Goal: Task Accomplishment & Management: Manage account settings

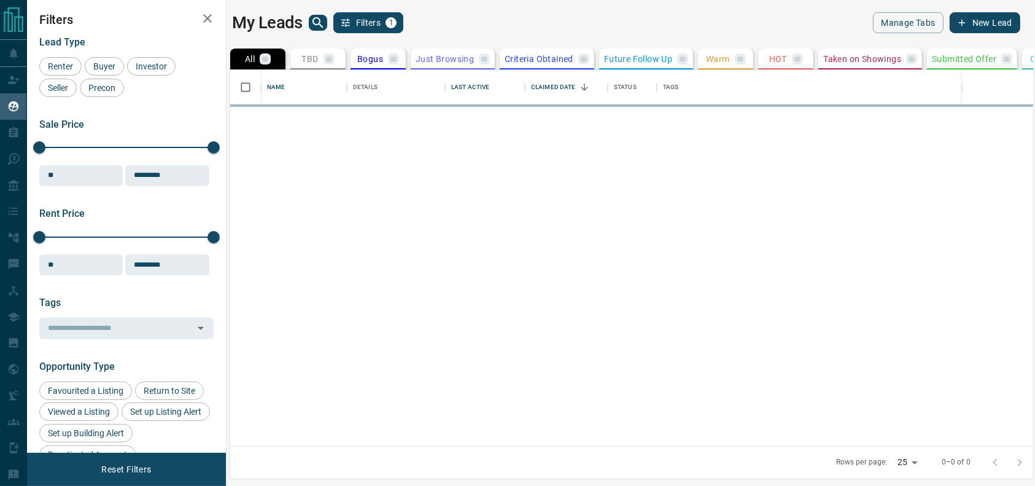
click at [485, 39] on div "My Leads Filters 1 Manage Tabs New Lead All TBD Do Not Contact Not Responsive B…" at bounding box center [531, 235] width 1008 height 470
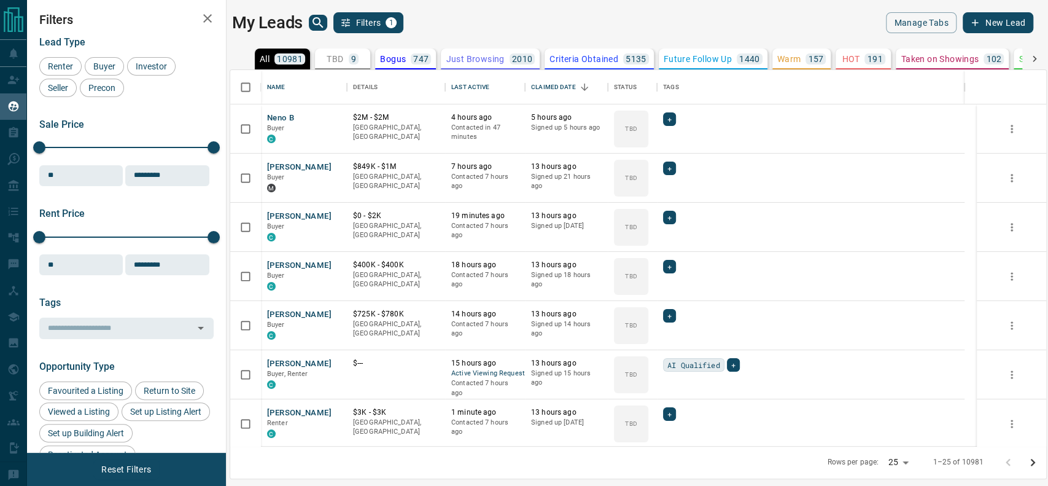
scroll to position [363, 803]
click at [319, 67] on button "TBD 9" at bounding box center [342, 58] width 55 height 21
click at [314, 358] on button "[PERSON_NAME]" at bounding box center [299, 364] width 64 height 12
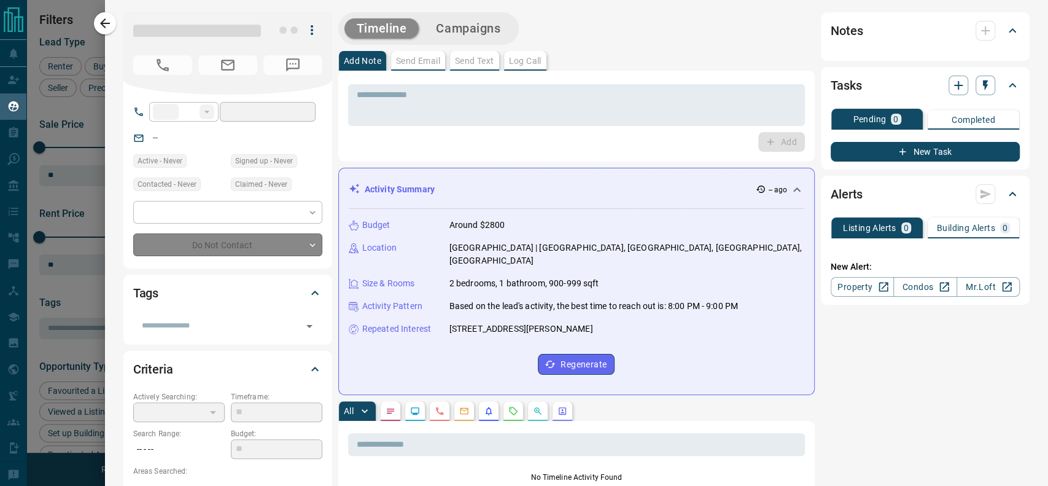
type input "**"
type input "**********"
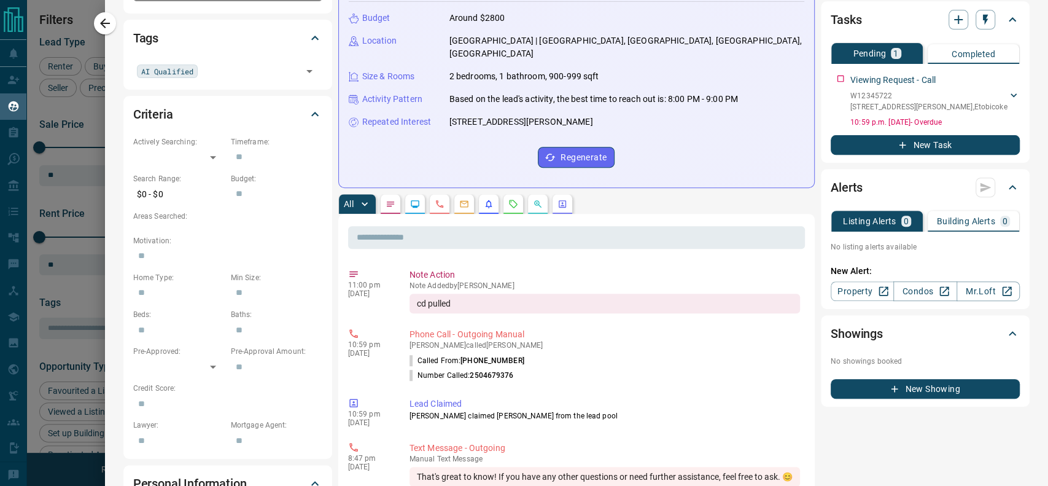
scroll to position [255, 0]
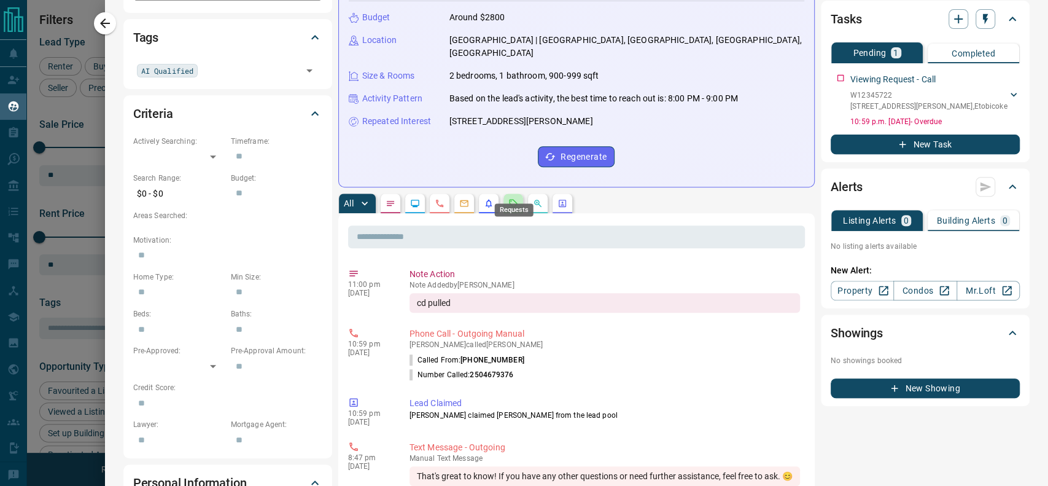
click at [517, 198] on icon "Requests" at bounding box center [513, 203] width 10 height 10
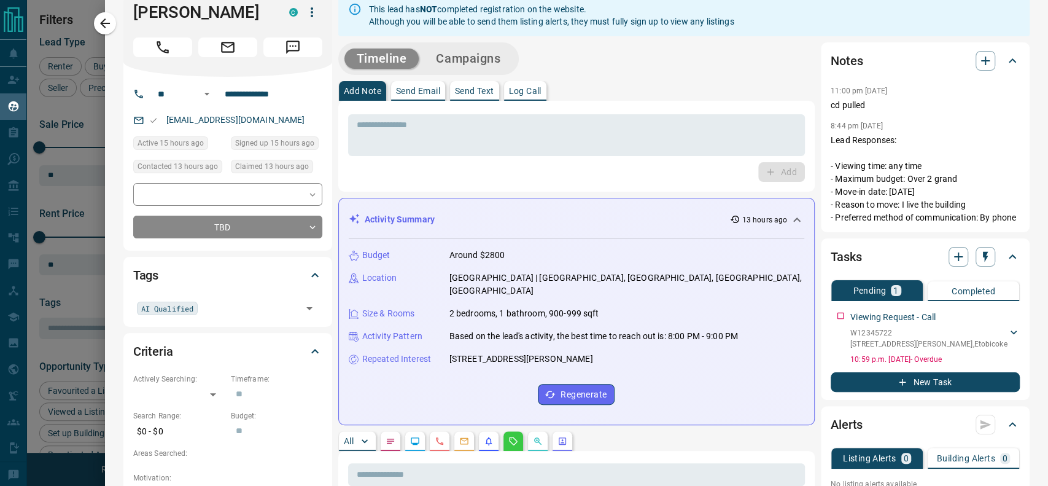
scroll to position [0, 0]
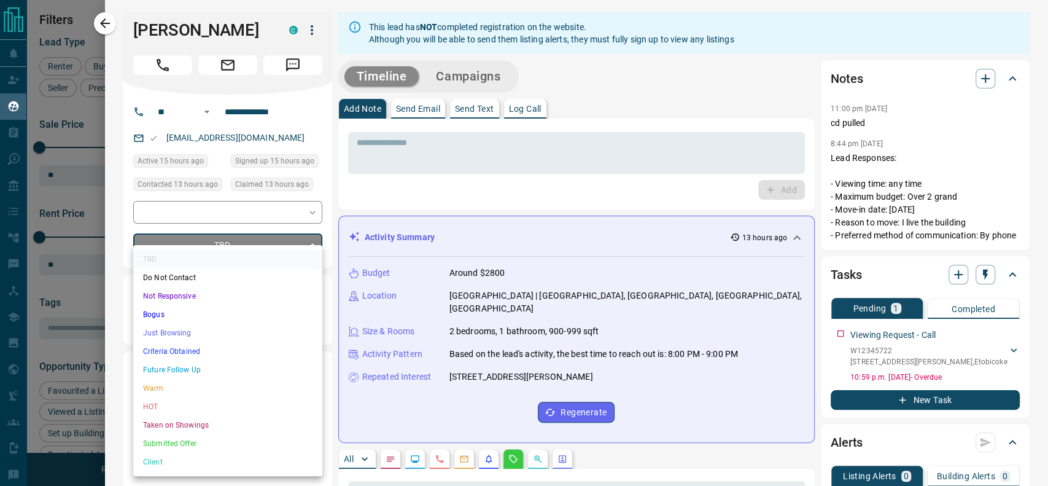
click at [247, 238] on body "Lead Transfers Claim Leads My Leads Tasks Opportunities Deals Campaigns Automat…" at bounding box center [524, 235] width 1048 height 470
click at [226, 330] on li "Just Browsing" at bounding box center [227, 332] width 189 height 18
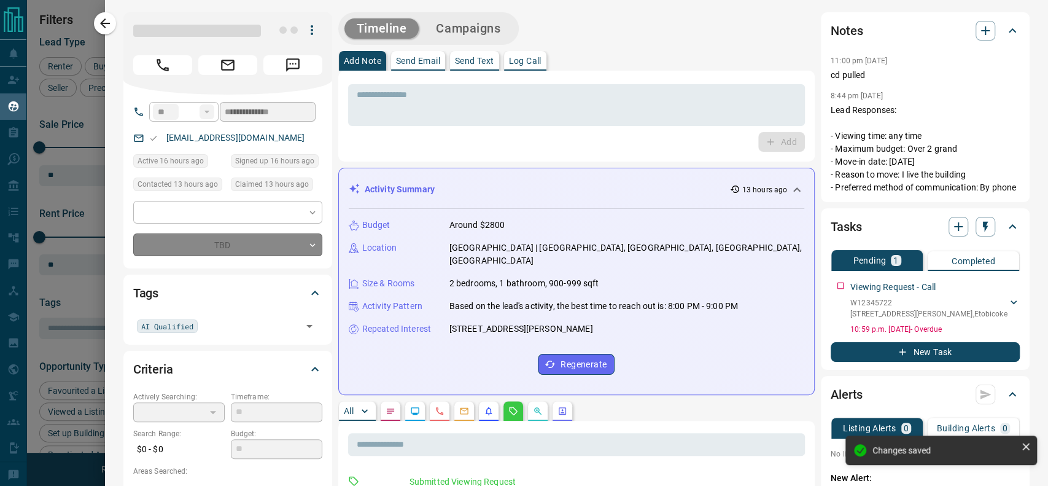
type input "*"
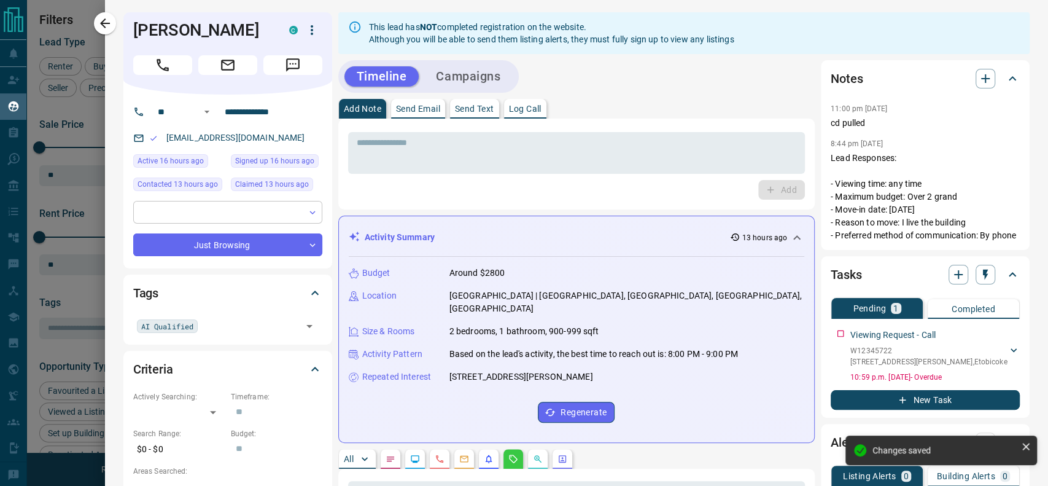
click at [214, 211] on body "Lead Transfers Claim Leads My Leads Tasks Opportunities Deals Campaigns Automat…" at bounding box center [524, 235] width 1048 height 470
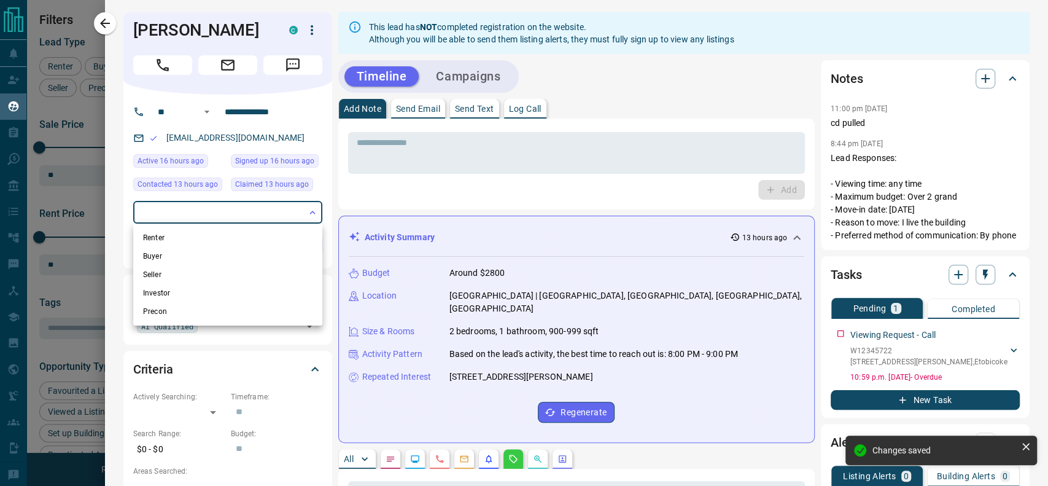
drag, startPoint x: 215, startPoint y: 249, endPoint x: 215, endPoint y: 239, distance: 9.8
click at [215, 239] on ul "Renter Buyer Seller Investor Precon" at bounding box center [227, 274] width 189 height 102
click at [215, 239] on li "Renter" at bounding box center [227, 237] width 189 height 18
type input "**********"
click at [399, 160] on div at bounding box center [524, 243] width 1048 height 486
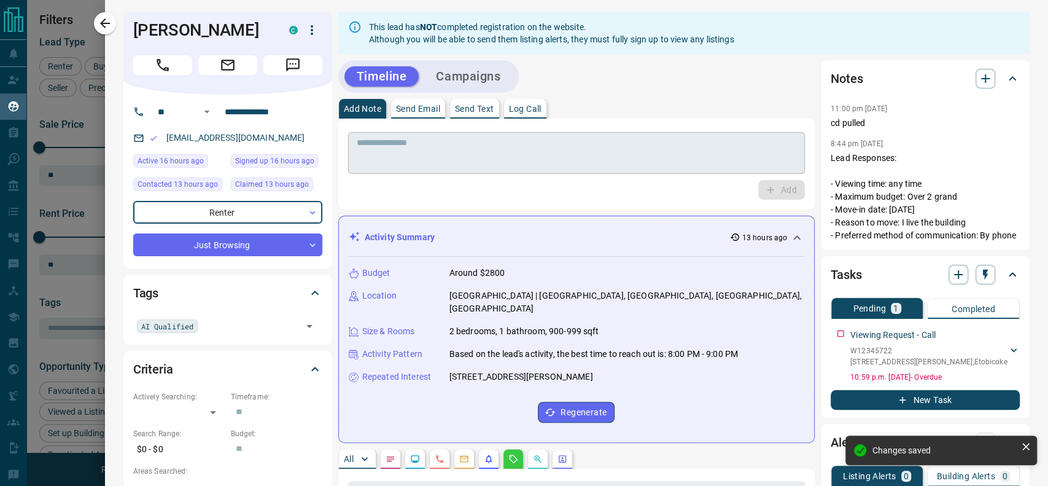
click at [383, 134] on div "* ​ Add" at bounding box center [576, 163] width 457 height 71
click at [379, 150] on textarea at bounding box center [576, 152] width 439 height 31
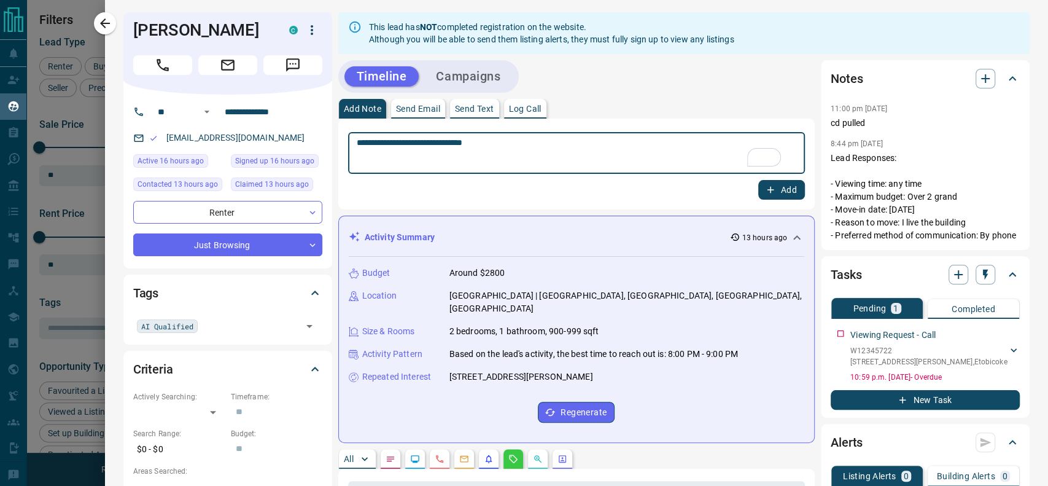
type textarea "**********"
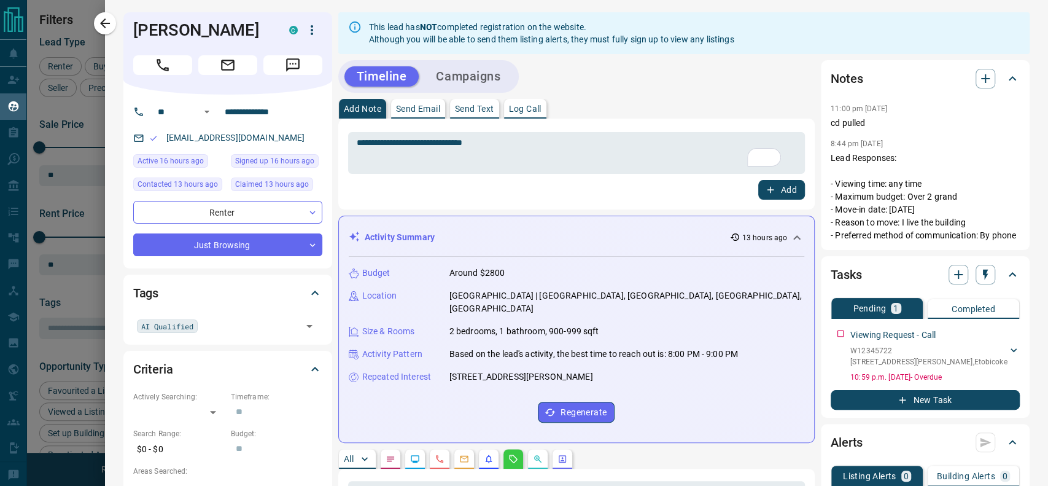
click at [784, 200] on div "**********" at bounding box center [576, 163] width 476 height 91
click at [768, 189] on button "Add" at bounding box center [781, 190] width 47 height 20
click at [199, 28] on h1 "[PERSON_NAME]" at bounding box center [201, 30] width 137 height 20
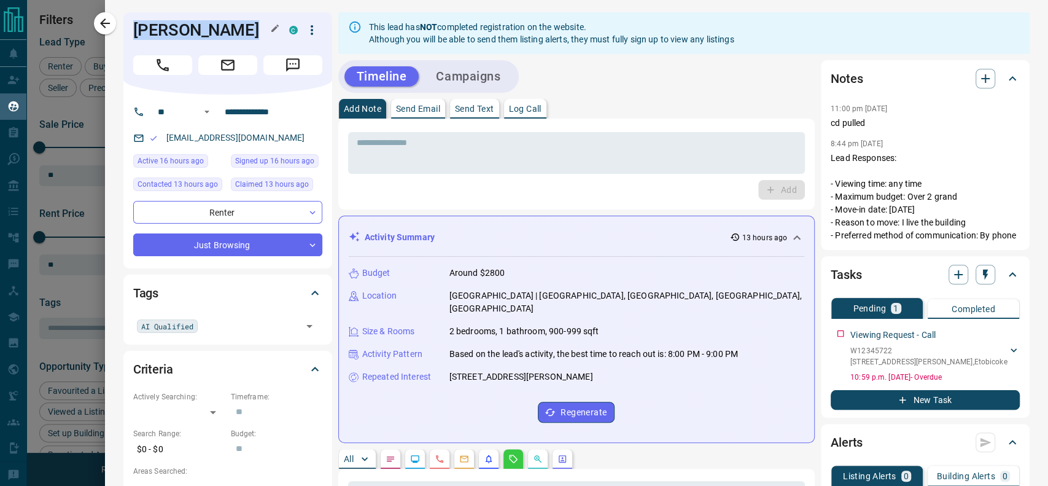
click at [199, 28] on h1 "[PERSON_NAME]" at bounding box center [201, 30] width 137 height 20
copy div "[PERSON_NAME]"
click at [617, 41] on div "This lead has NOT completed registration on the website. Although you will be a…" at bounding box center [551, 33] width 365 height 34
click at [717, 90] on div "Timeline Campaigns" at bounding box center [576, 76] width 476 height 33
click at [323, 29] on div "[PERSON_NAME]" at bounding box center [227, 53] width 209 height 82
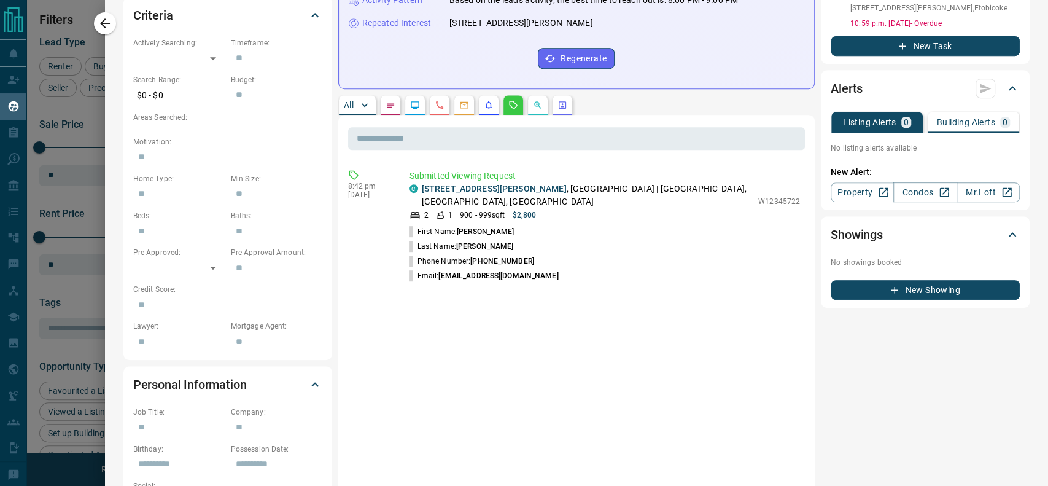
scroll to position [354, 0]
click at [627, 182] on p "[STREET_ADDRESS][PERSON_NAME]" at bounding box center [587, 195] width 330 height 26
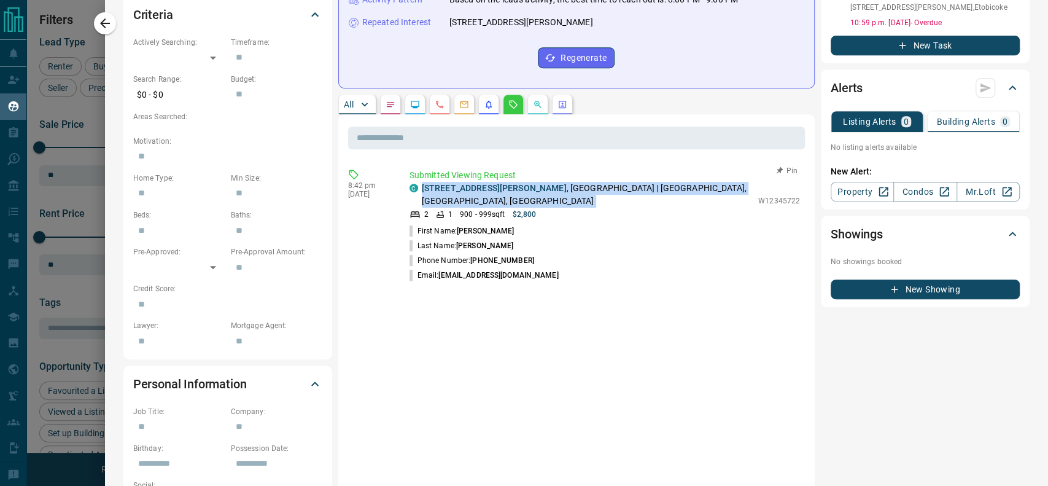
click at [627, 182] on p "[STREET_ADDRESS][PERSON_NAME]" at bounding box center [587, 195] width 330 height 26
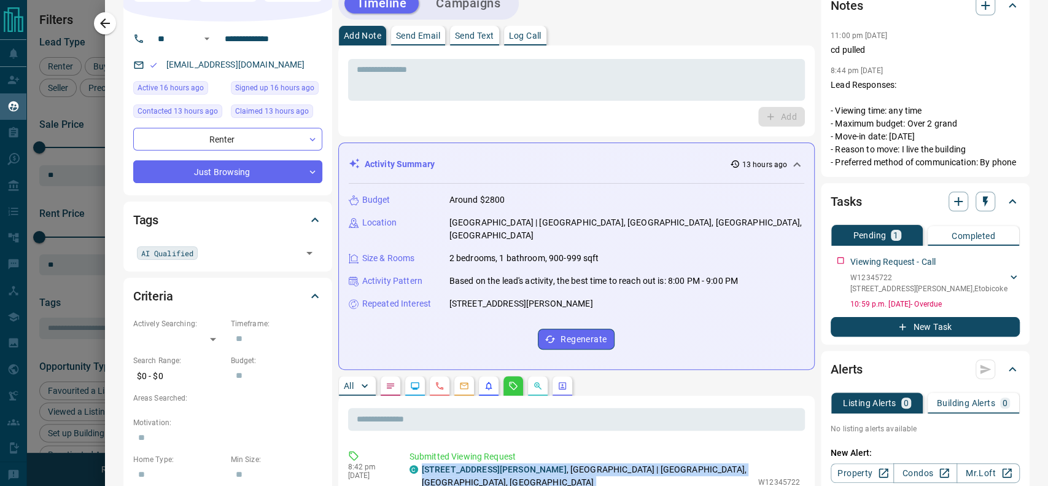
scroll to position [0, 0]
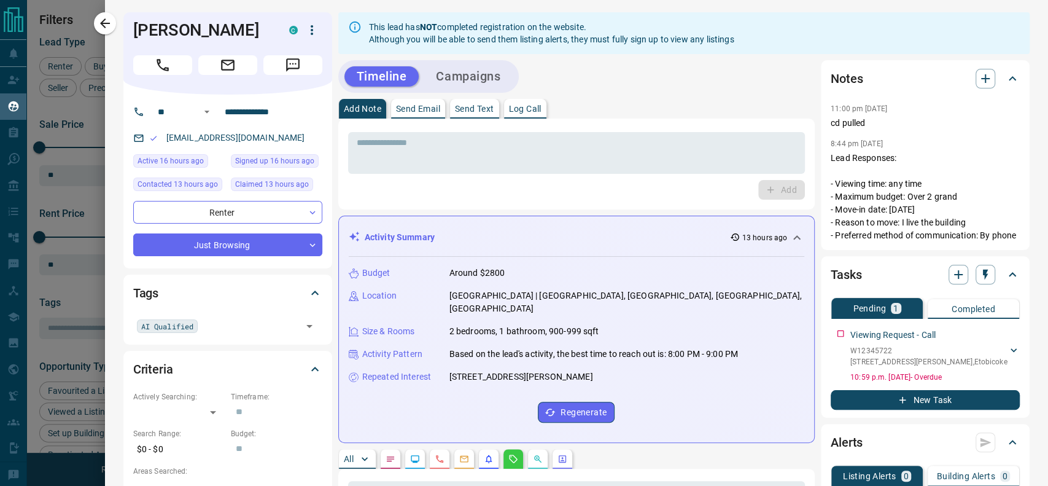
click at [575, 114] on div "Add Note Send Email Send Text Log Call" at bounding box center [576, 109] width 476 height 20
click at [133, 23] on h1 "[PERSON_NAME]" at bounding box center [201, 30] width 137 height 20
copy div "[PERSON_NAME]"
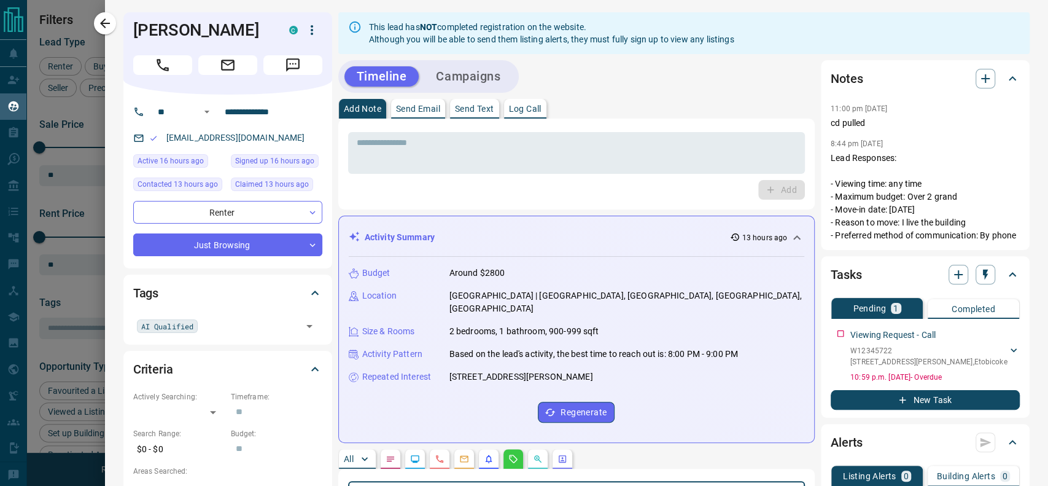
click at [594, 481] on input "text" at bounding box center [576, 492] width 457 height 23
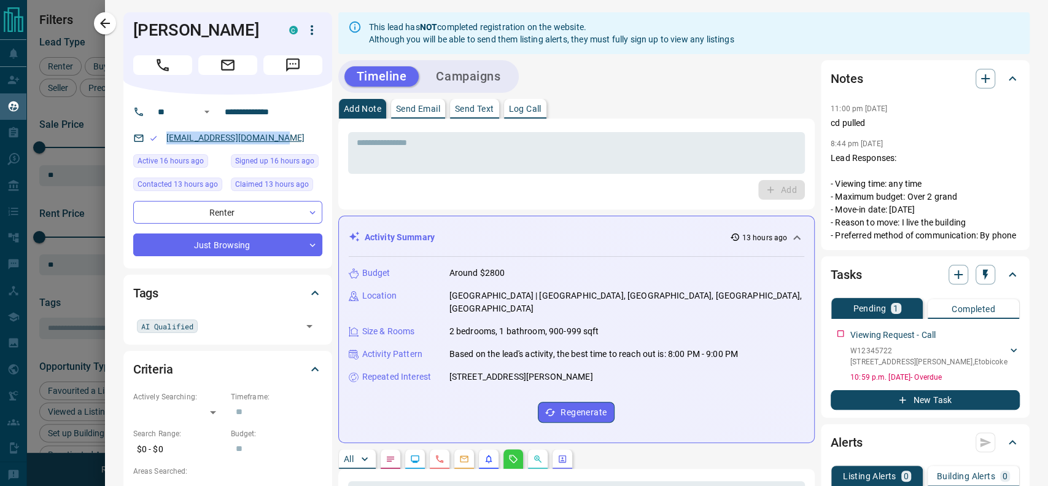
drag, startPoint x: 295, startPoint y: 149, endPoint x: 265, endPoint y: 142, distance: 30.2
click at [152, 144] on div "**********" at bounding box center [227, 182] width 209 height 174
copy link "[EMAIL_ADDRESS][DOMAIN_NAME]"
click at [479, 169] on div "* ​" at bounding box center [576, 153] width 457 height 42
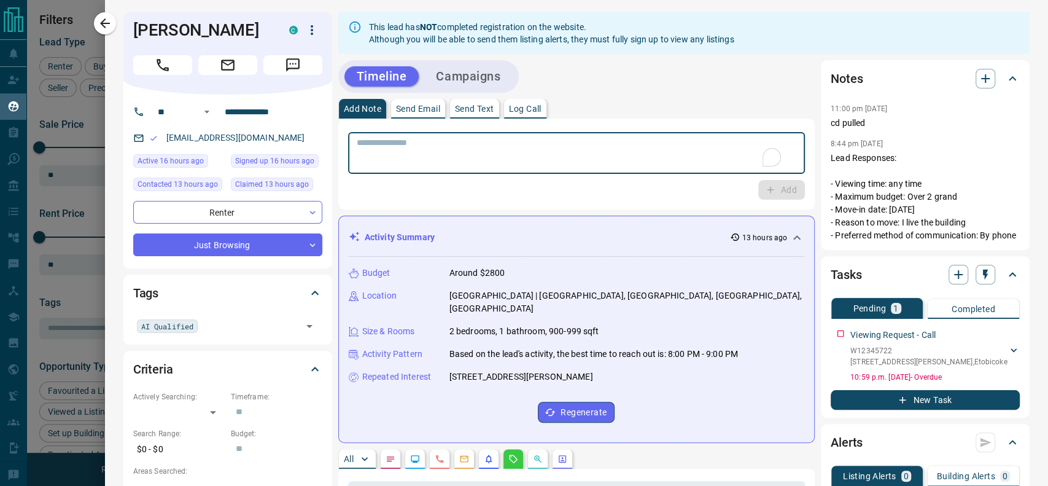
scroll to position [28, 0]
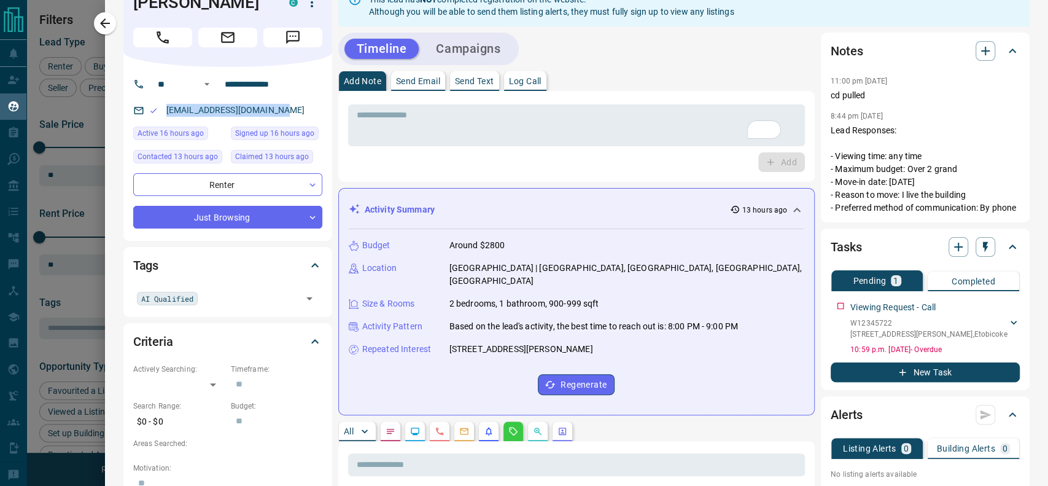
drag, startPoint x: 298, startPoint y: 112, endPoint x: 150, endPoint y: 101, distance: 149.0
click at [147, 101] on div "[EMAIL_ADDRESS][DOMAIN_NAME]" at bounding box center [227, 110] width 189 height 20
copy link "[EMAIL_ADDRESS][DOMAIN_NAME]"
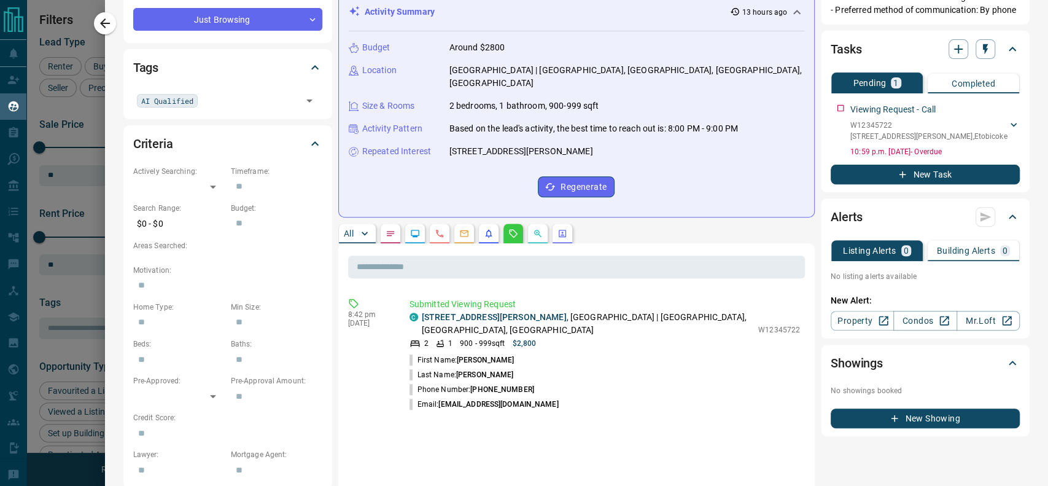
scroll to position [228, 0]
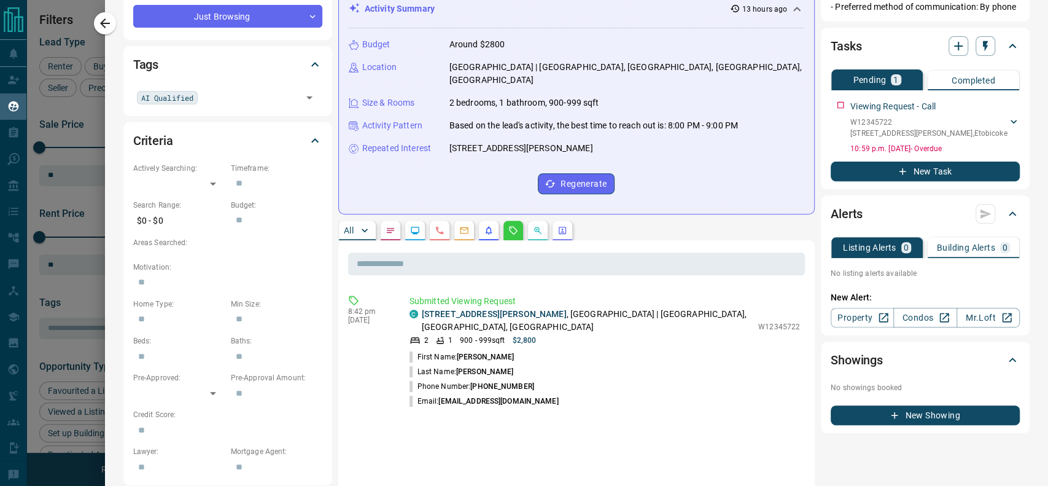
click at [397, 223] on button "button" at bounding box center [391, 230] width 20 height 20
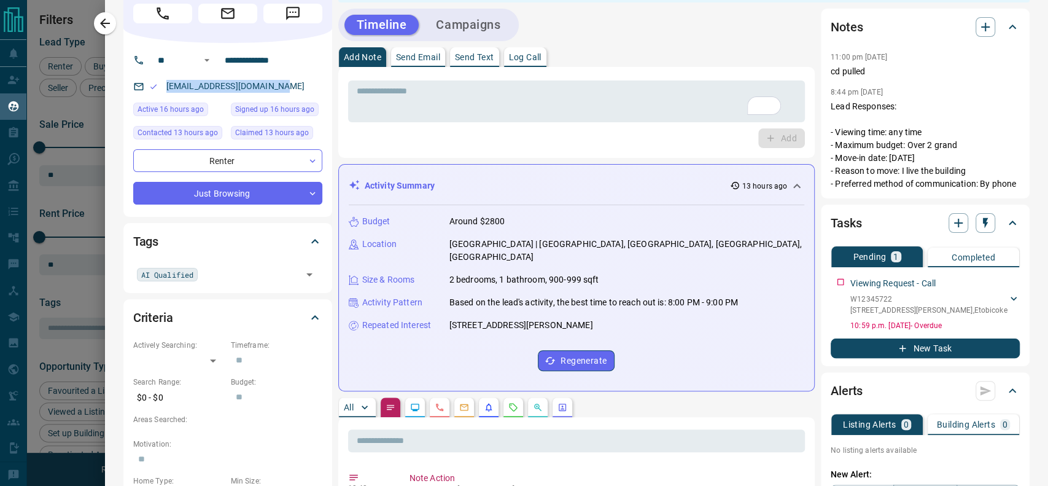
scroll to position [0, 0]
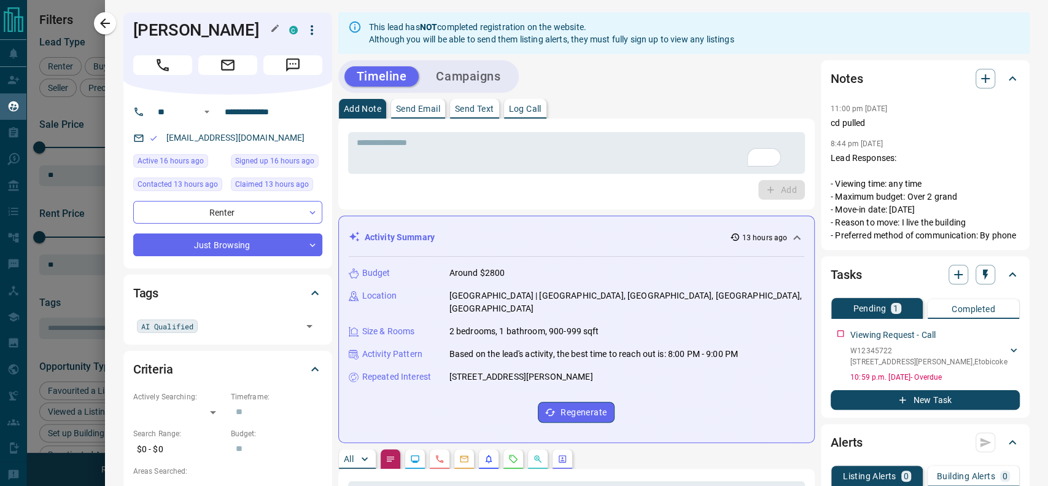
click at [233, 38] on h1 "[PERSON_NAME]" at bounding box center [201, 30] width 137 height 20
copy div "[PERSON_NAME]"
click at [625, 481] on input "text" at bounding box center [576, 492] width 457 height 23
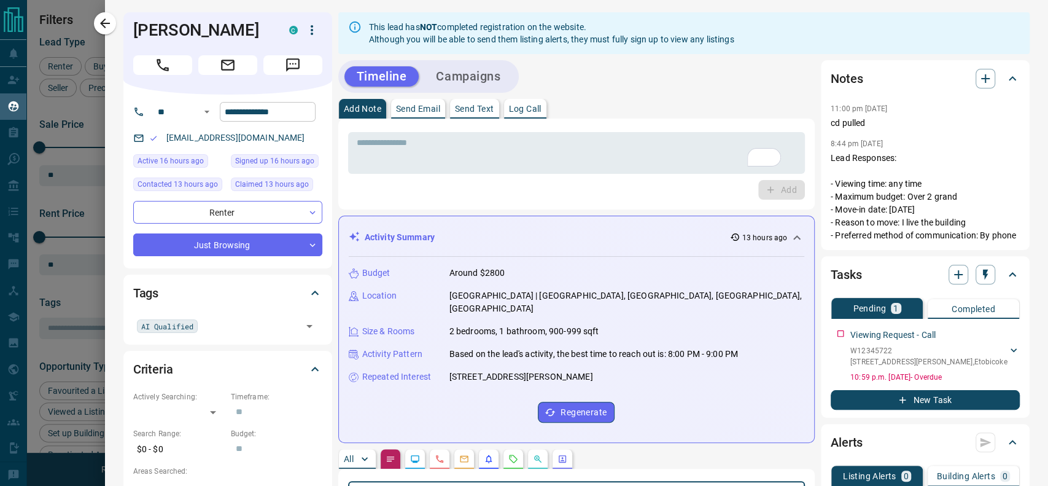
click at [276, 114] on input "**********" at bounding box center [268, 112] width 96 height 20
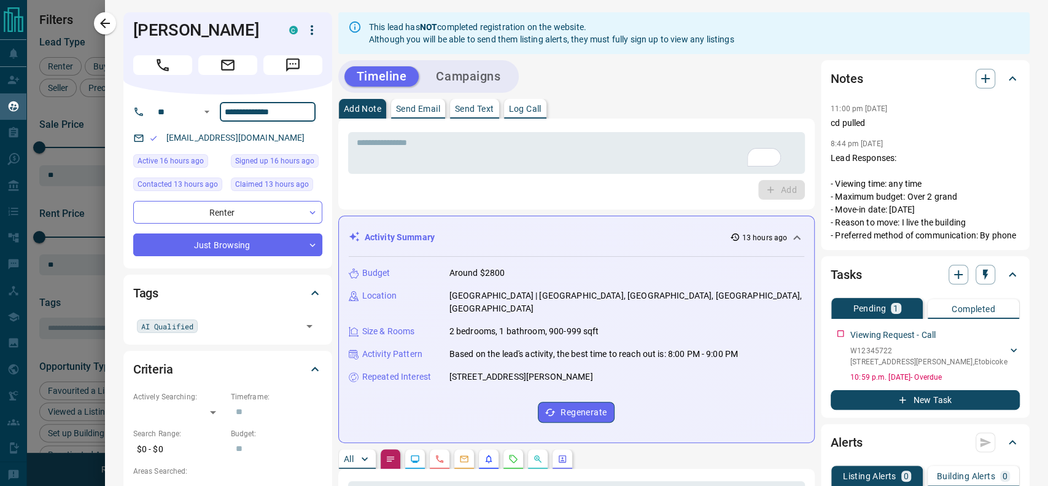
click at [276, 114] on input "**********" at bounding box center [268, 112] width 96 height 20
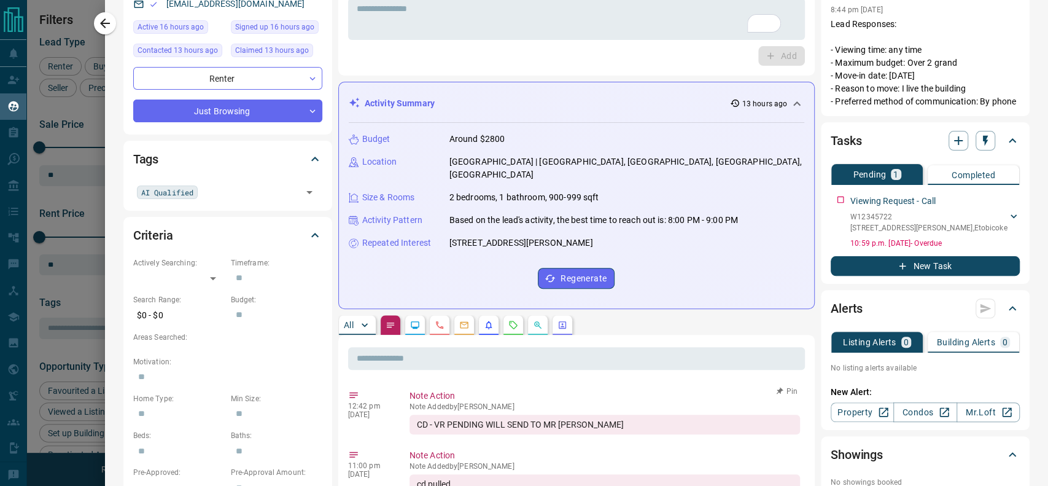
click at [560, 414] on div "CD - VR PENDING WILL SEND TO MR [PERSON_NAME]" at bounding box center [604, 424] width 390 height 20
click at [516, 315] on button "button" at bounding box center [513, 325] width 20 height 20
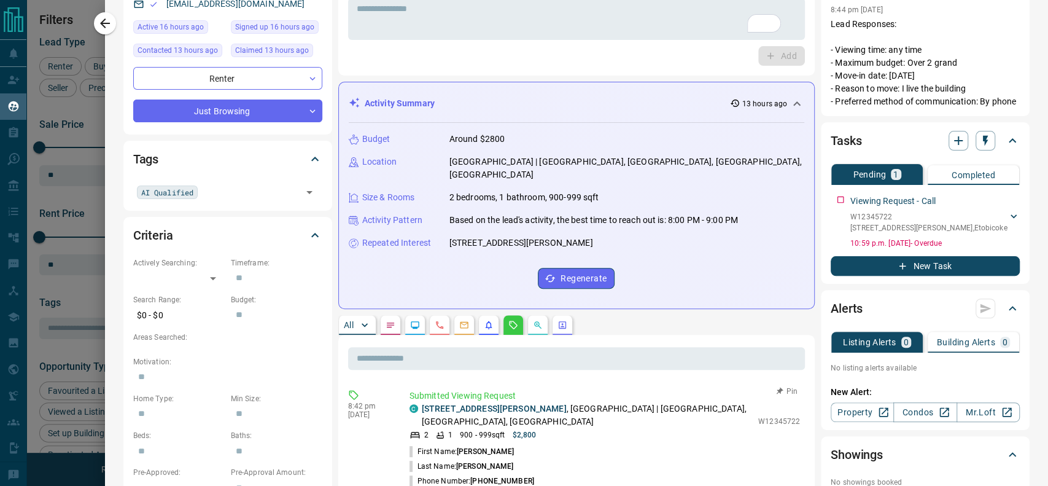
click at [511, 402] on p "[STREET_ADDRESS][PERSON_NAME]" at bounding box center [587, 415] width 330 height 26
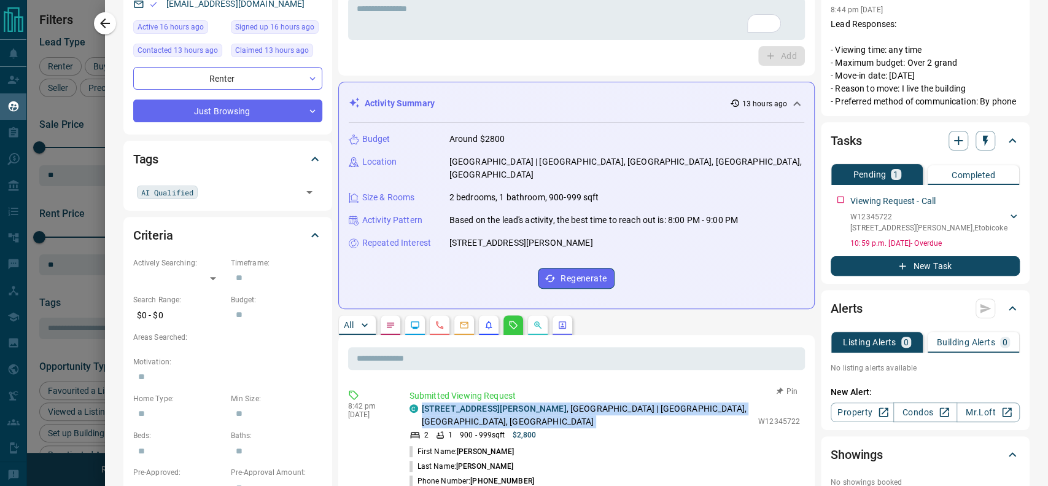
click at [511, 402] on p "[STREET_ADDRESS][PERSON_NAME]" at bounding box center [587, 415] width 330 height 26
copy div "[STREET_ADDRESS][PERSON_NAME]"
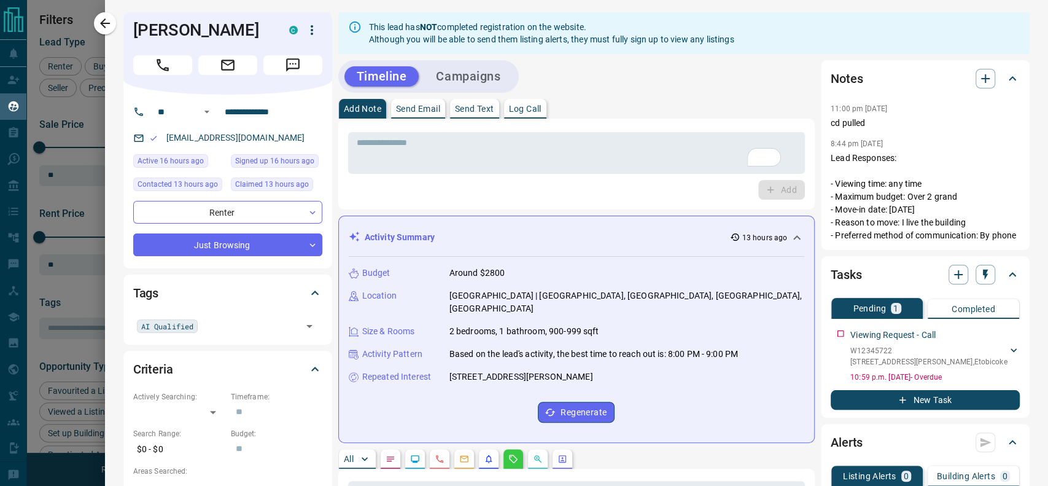
click at [307, 18] on div "[PERSON_NAME]" at bounding box center [227, 53] width 209 height 82
click at [311, 33] on icon "button" at bounding box center [311, 30] width 15 height 15
click at [292, 47] on li "Reassign Lead" at bounding box center [286, 54] width 72 height 18
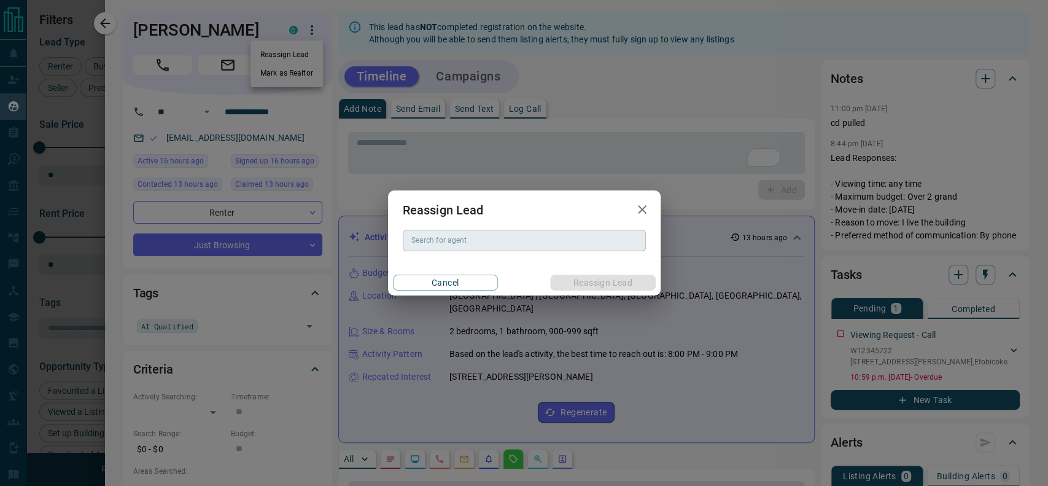
click at [529, 242] on input "Search for agent" at bounding box center [523, 240] width 234 height 14
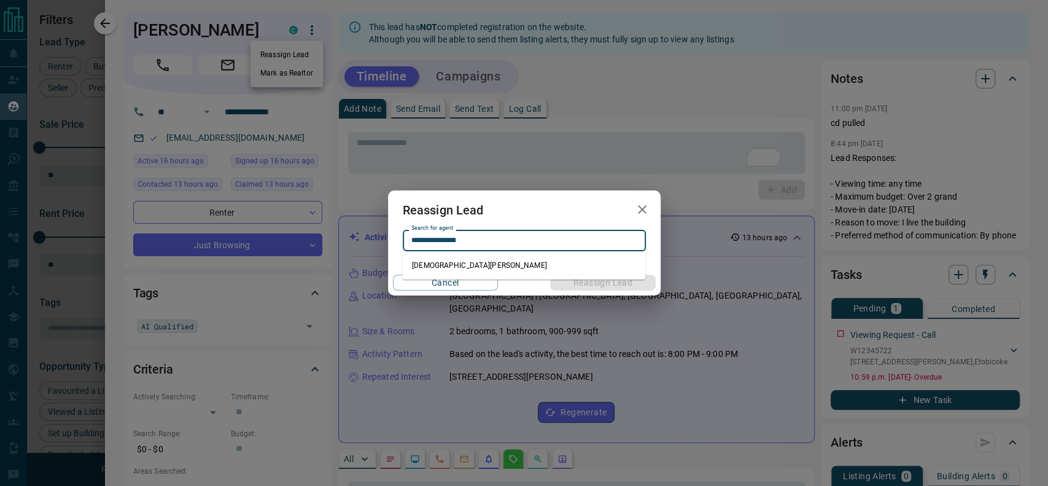
click at [487, 265] on li "[DEMOGRAPHIC_DATA][PERSON_NAME]" at bounding box center [523, 265] width 243 height 18
type input "**********"
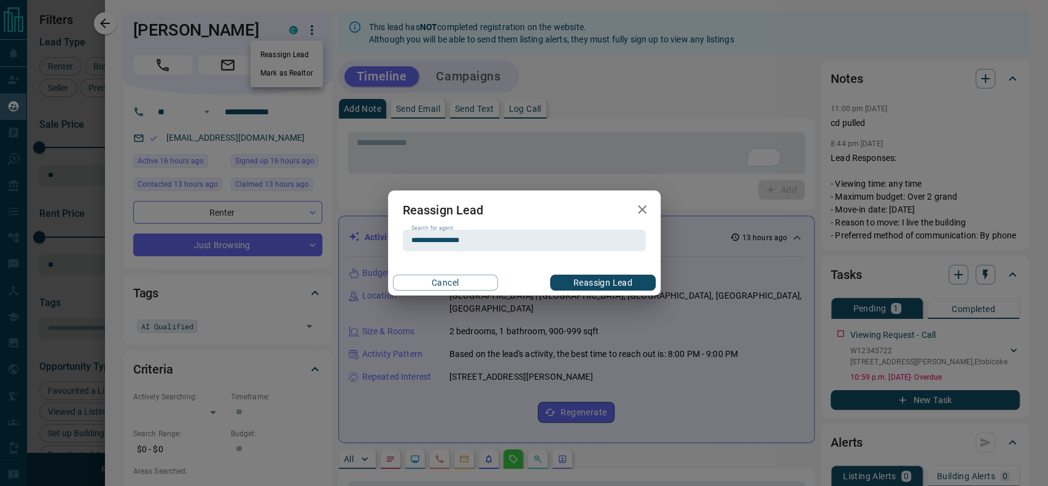
click at [562, 296] on div "**********" at bounding box center [524, 243] width 1048 height 486
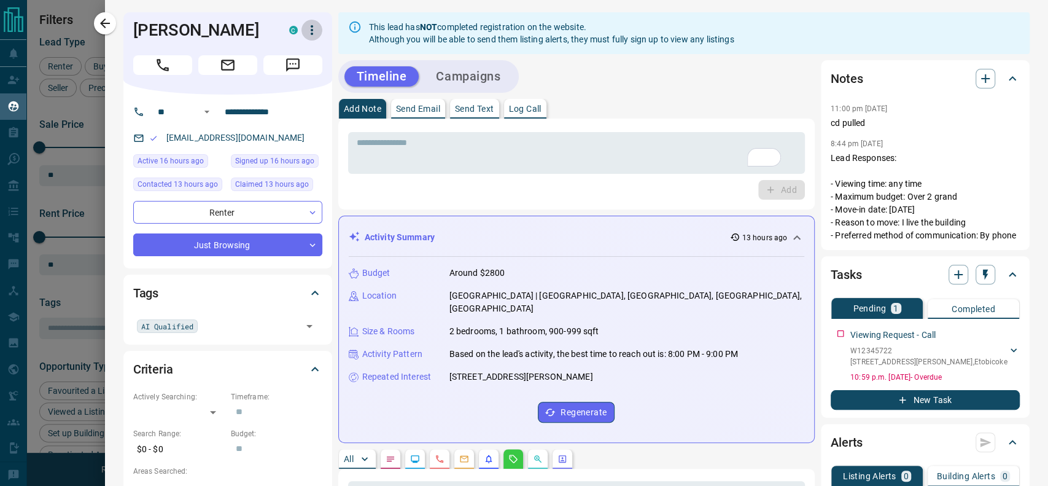
click at [306, 27] on icon "button" at bounding box center [311, 30] width 15 height 15
click at [300, 55] on li "Reassign Lead" at bounding box center [286, 54] width 72 height 18
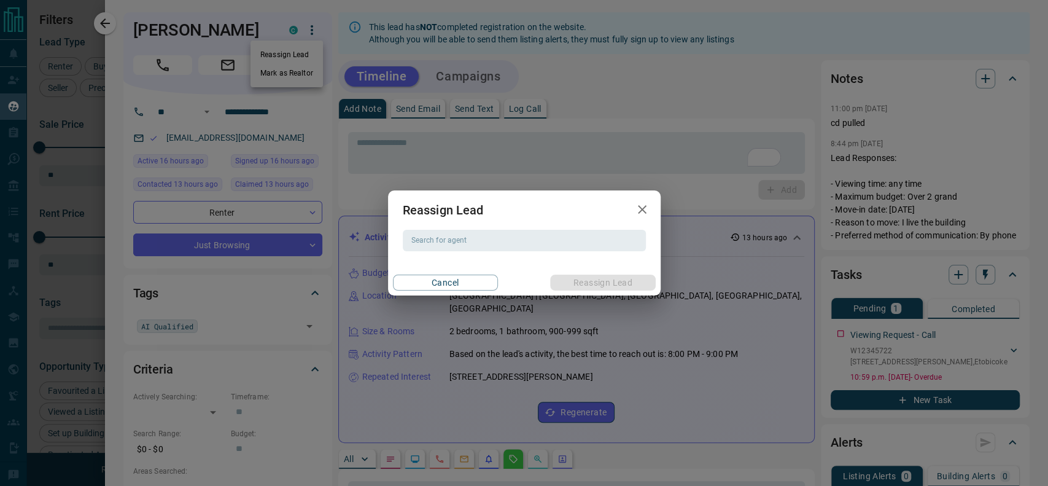
click at [461, 228] on div "Reassign Lead Search for agent Search for agent Cancel Reassign Lead" at bounding box center [524, 242] width 273 height 104
click at [457, 232] on div "Search for agent" at bounding box center [524, 240] width 243 height 21
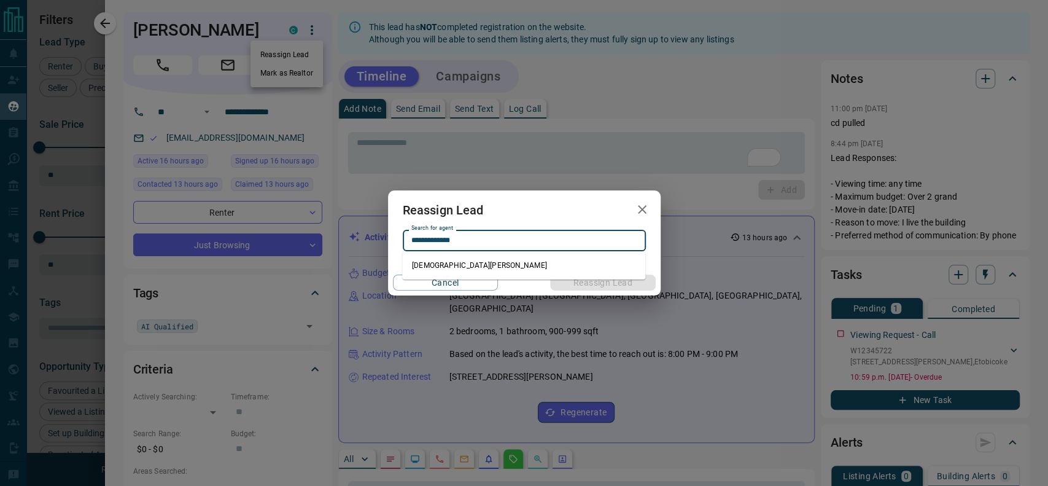
click at [468, 257] on li "[DEMOGRAPHIC_DATA][PERSON_NAME]" at bounding box center [523, 265] width 243 height 18
type input "**********"
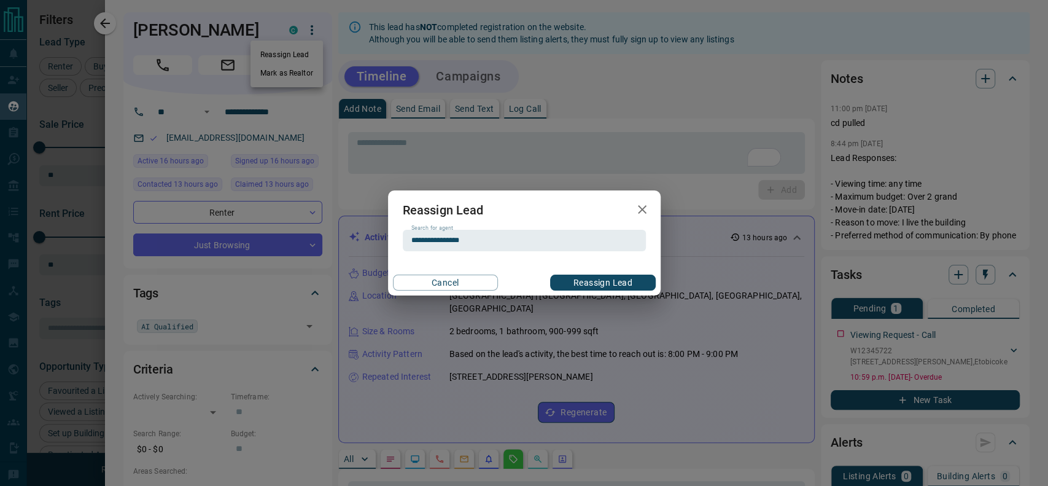
click at [575, 286] on button "Reassign Lead" at bounding box center [602, 282] width 105 height 16
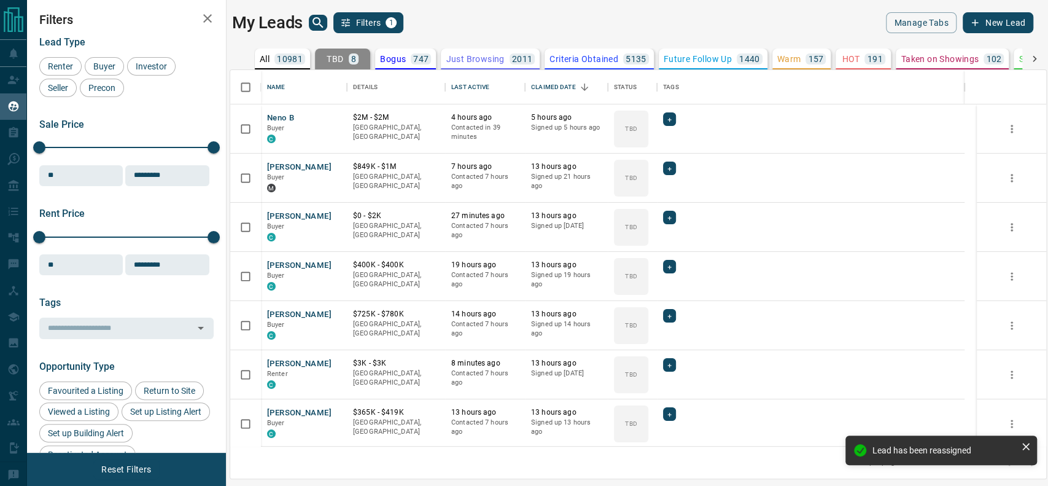
scroll to position [51, 0]
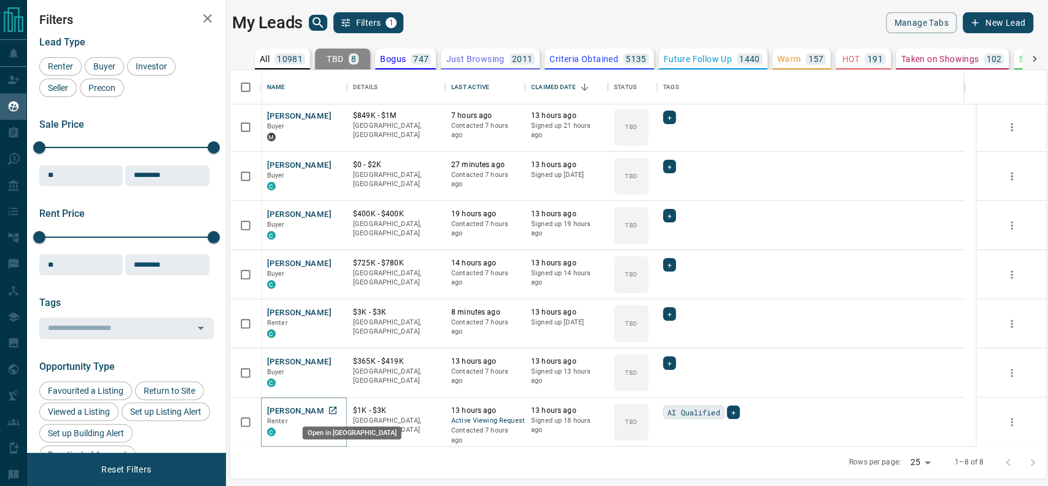
click at [329, 405] on icon "Open in New Tab" at bounding box center [333, 410] width 10 height 10
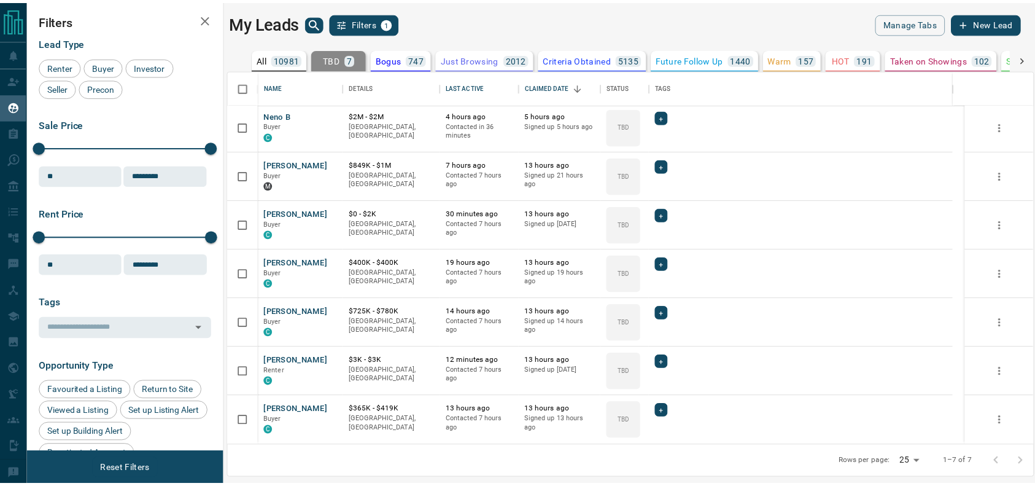
scroll to position [2, 0]
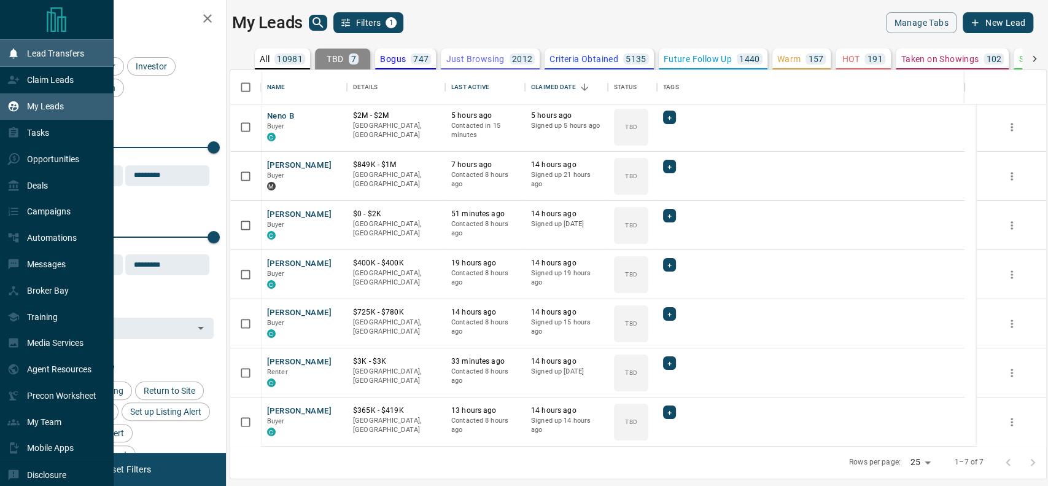
click at [10, 64] on div "Lead Transfers" at bounding box center [57, 53] width 114 height 26
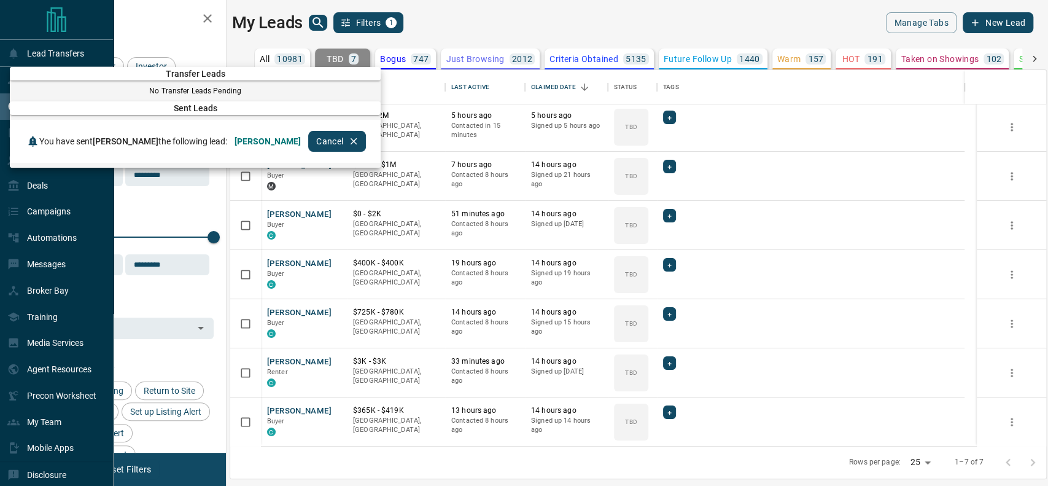
click at [0, 91] on div at bounding box center [524, 243] width 1048 height 486
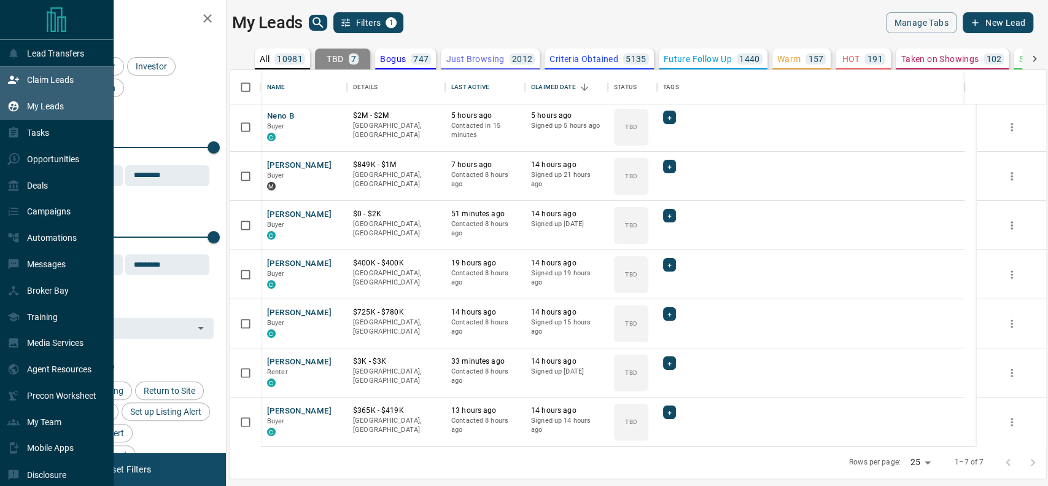
click at [10, 72] on div "Claim Leads" at bounding box center [40, 80] width 66 height 20
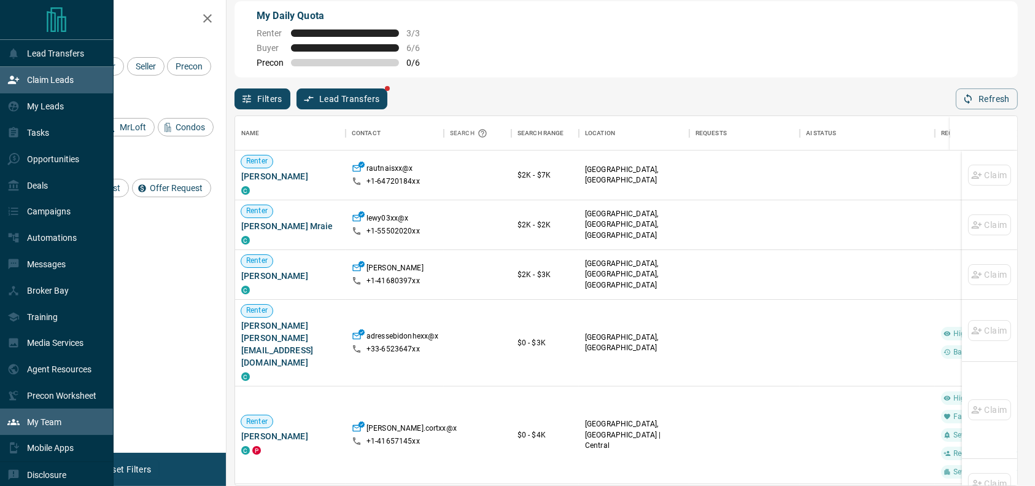
scroll to position [37, 0]
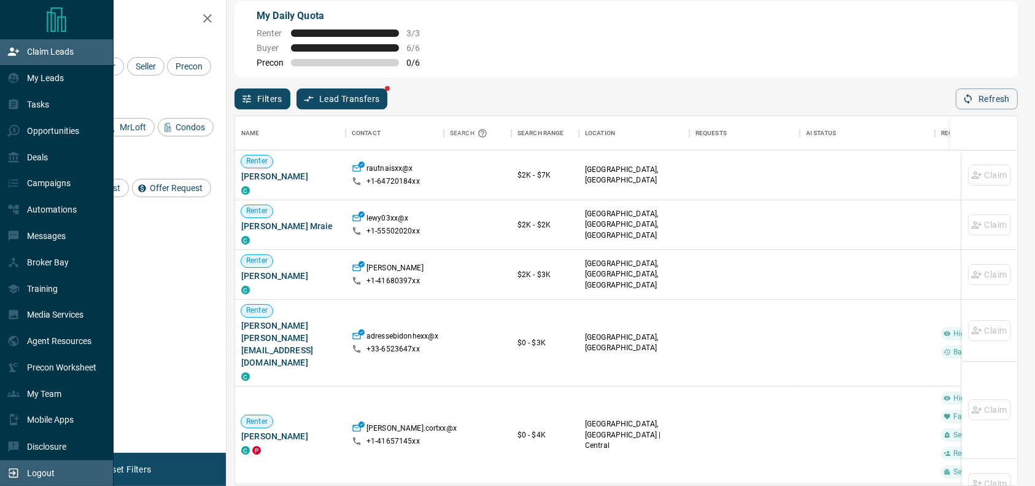
click at [12, 467] on icon at bounding box center [13, 472] width 12 height 12
